Goal: Task Accomplishment & Management: Complete application form

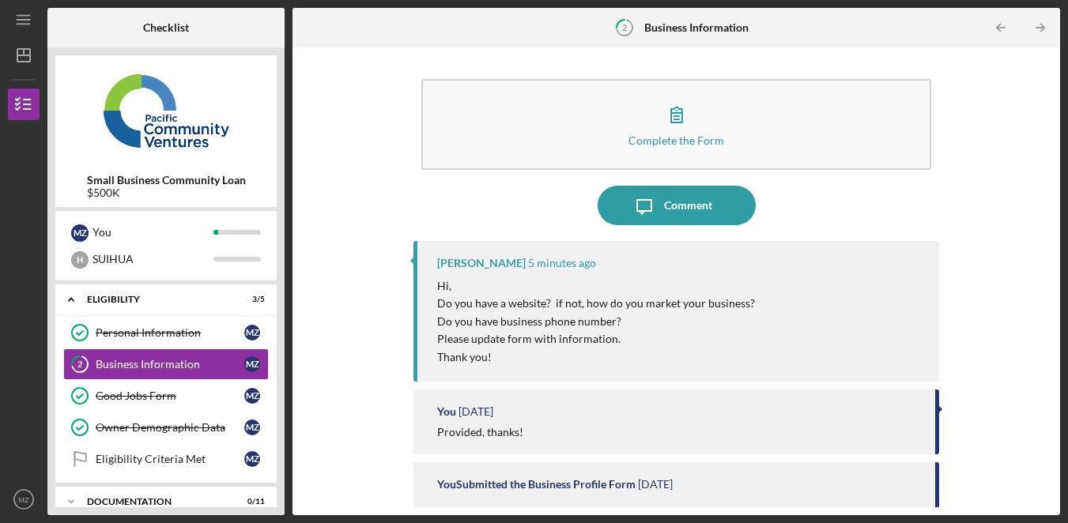
click at [994, 96] on div "Complete the Form Form Icon/Message Comment [PERSON_NAME] 5 minutes ago Hi, Do …" at bounding box center [676, 281] width 752 height 452
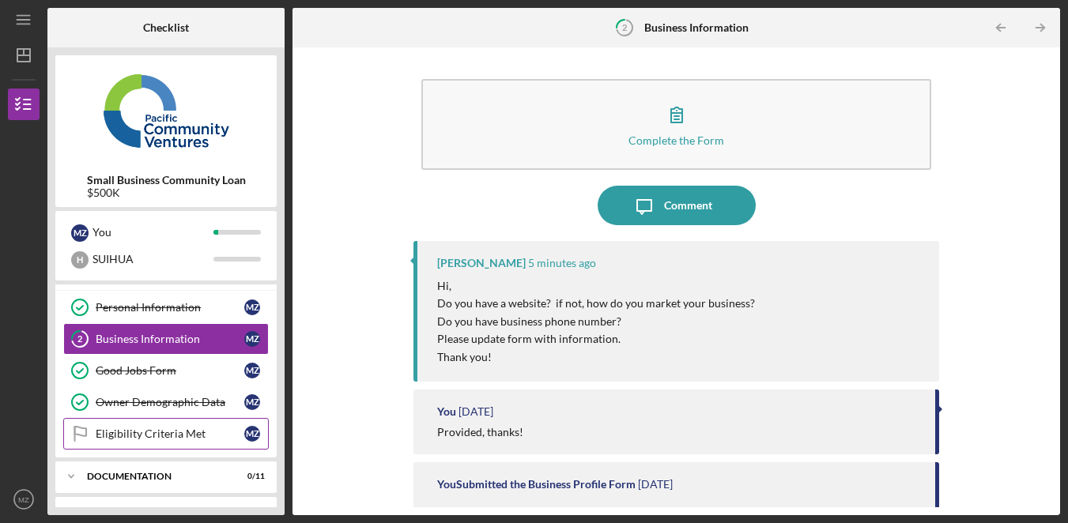
scroll to position [32, 0]
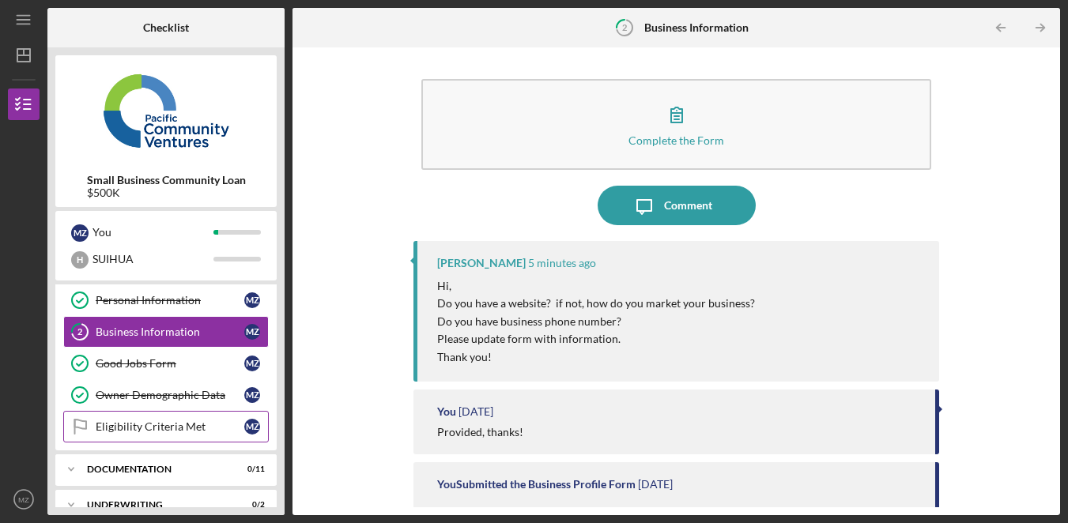
click at [172, 434] on link "Eligibility Criteria Met Eligibility Criteria Met M Z" at bounding box center [166, 427] width 206 height 32
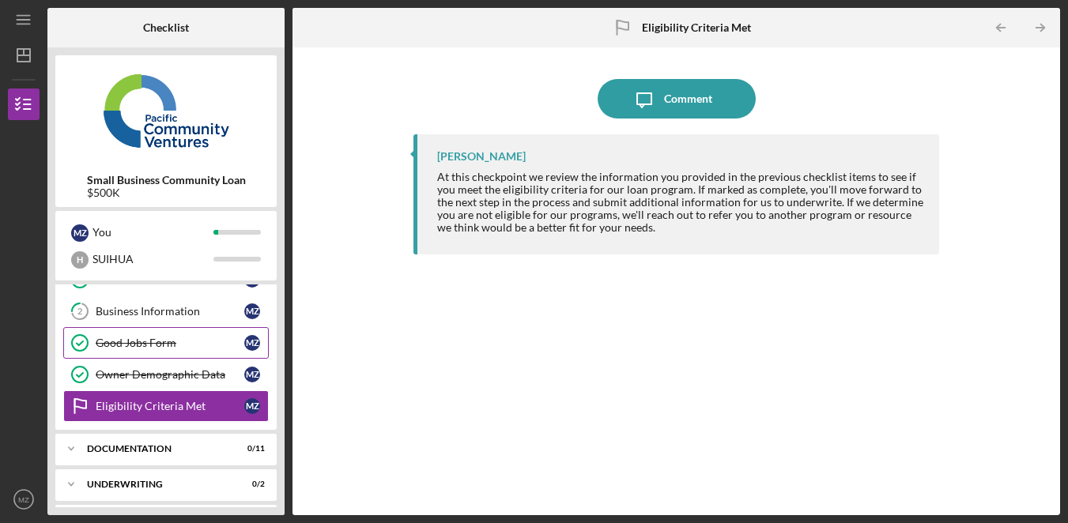
scroll to position [77, 0]
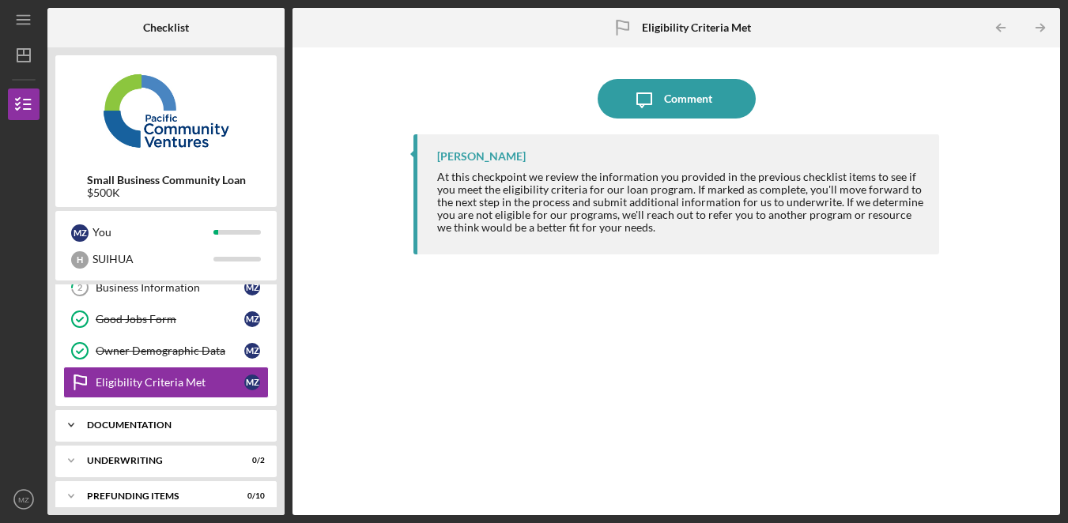
click at [178, 424] on div "Documentation" at bounding box center [172, 425] width 170 height 9
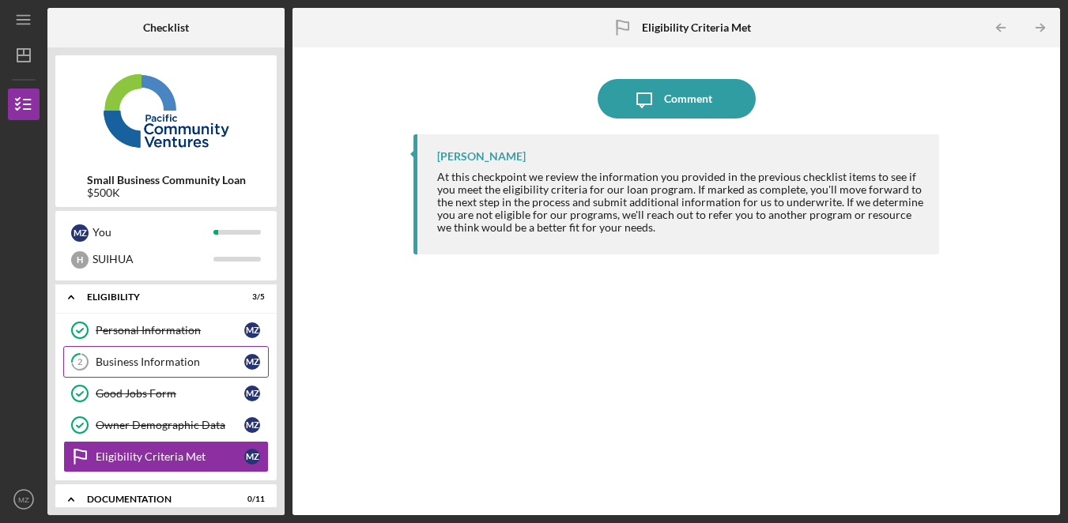
scroll to position [0, 0]
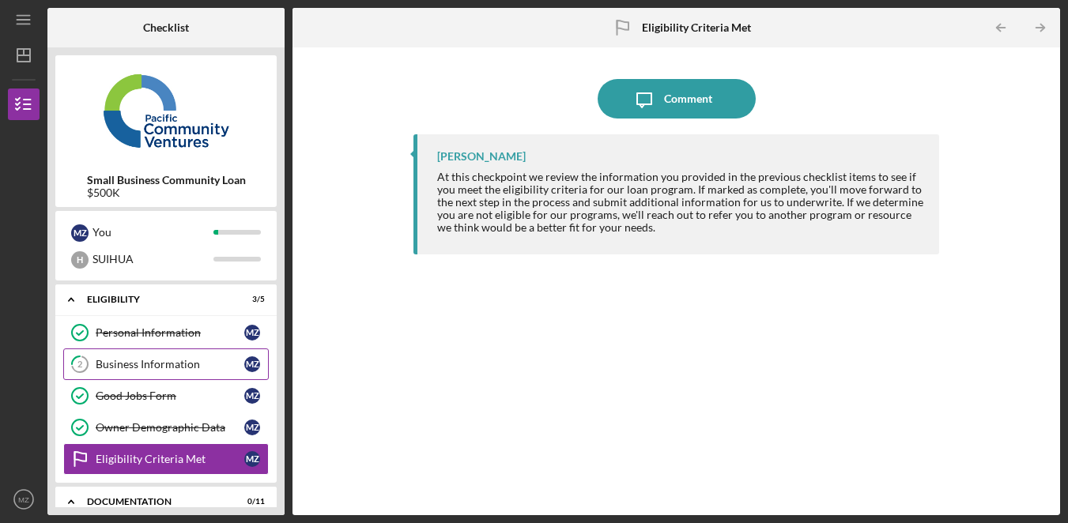
click at [194, 368] on div "Business Information" at bounding box center [170, 364] width 149 height 13
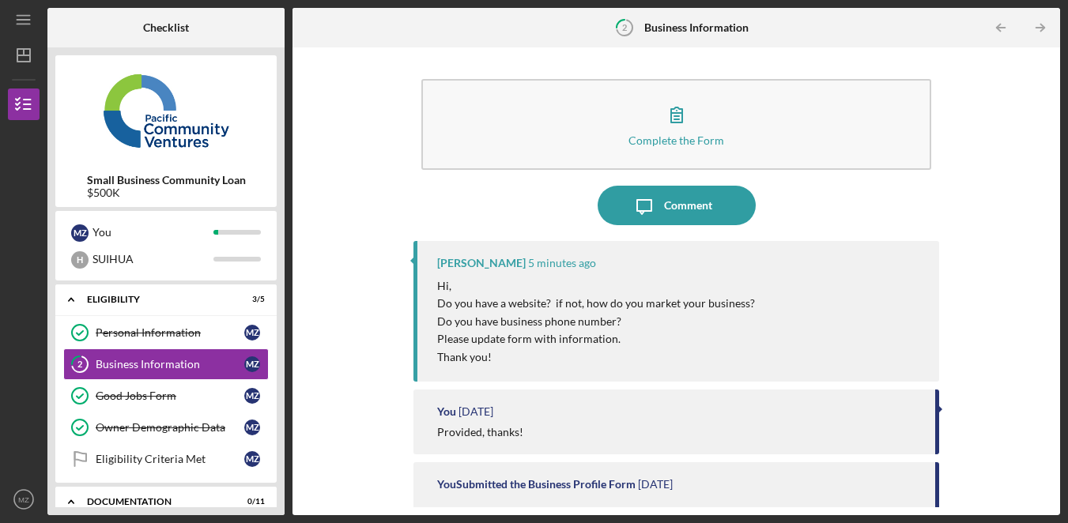
click at [978, 244] on div "Complete the Form Form Icon/Message Comment [PERSON_NAME] 5 minutes ago Hi, Do …" at bounding box center [676, 281] width 752 height 452
